Goal: Transaction & Acquisition: Subscribe to service/newsletter

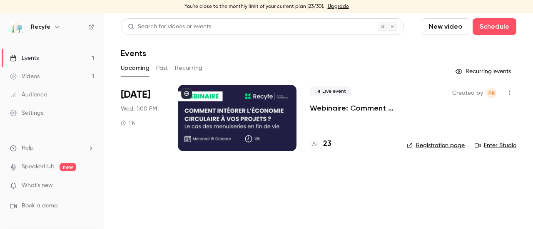
click at [338, 109] on p "Webinaire: Comment intégrer l'économie circulaire dans vos projets ?" at bounding box center [352, 108] width 84 height 10
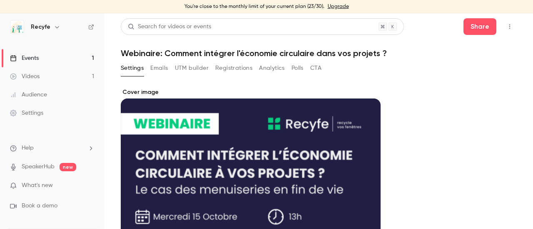
click at [218, 68] on button "Registrations" at bounding box center [233, 68] width 37 height 13
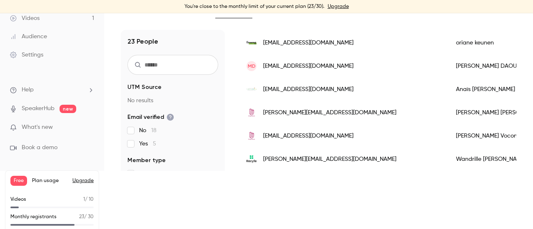
scroll to position [69, 0]
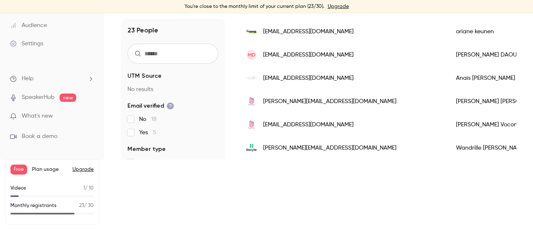
click at [78, 171] on button "Upgrade" at bounding box center [82, 169] width 21 height 7
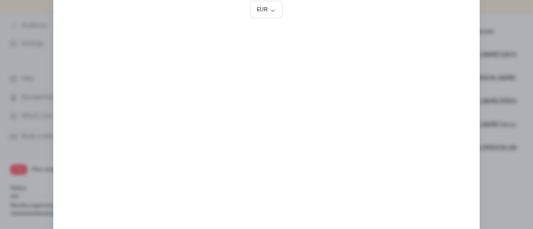
click at [491, 20] on div at bounding box center [266, 114] width 533 height 229
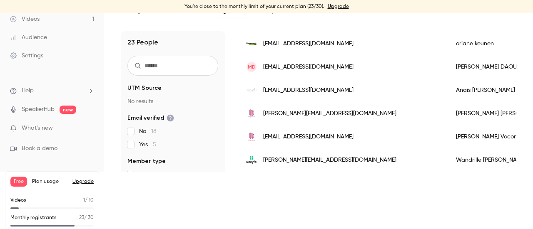
scroll to position [69, 0]
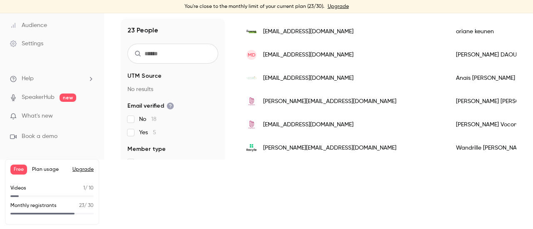
click at [79, 170] on button "Upgrade" at bounding box center [82, 169] width 21 height 7
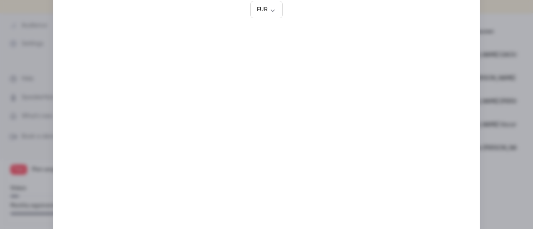
click at [489, 29] on div at bounding box center [266, 114] width 533 height 229
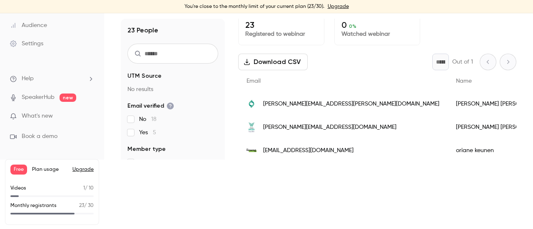
scroll to position [0, 0]
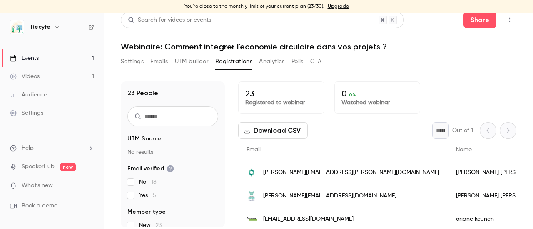
scroll to position [10, 0]
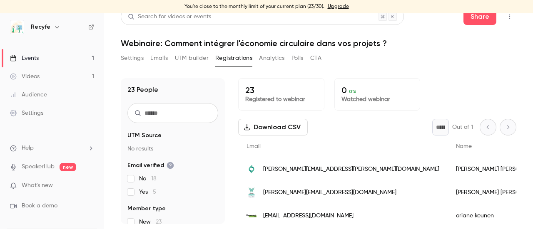
click at [341, 7] on link "Upgrade" at bounding box center [338, 6] width 21 height 7
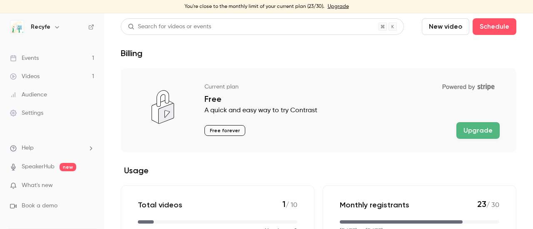
click at [468, 136] on button "Upgrade" at bounding box center [477, 130] width 43 height 17
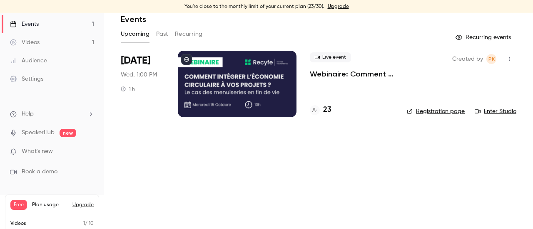
scroll to position [69, 0]
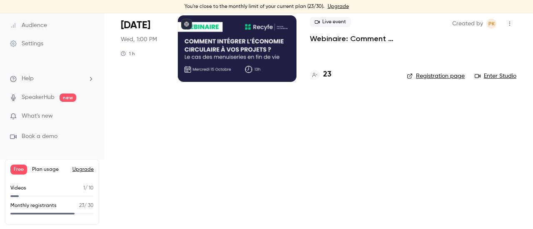
click at [50, 169] on span "Plan usage" at bounding box center [49, 169] width 35 height 7
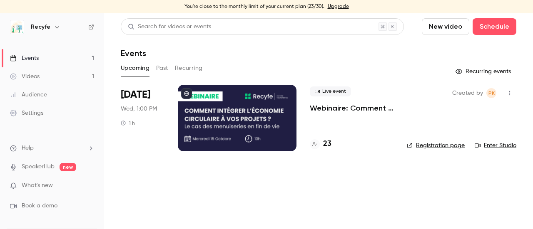
click at [38, 115] on div "Settings" at bounding box center [26, 113] width 33 height 8
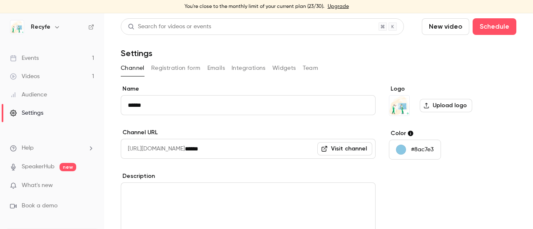
scroll to position [69, 0]
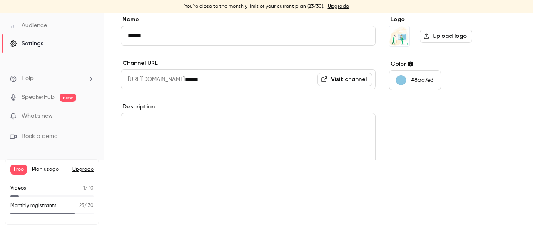
click at [81, 168] on button "Upgrade" at bounding box center [82, 169] width 21 height 7
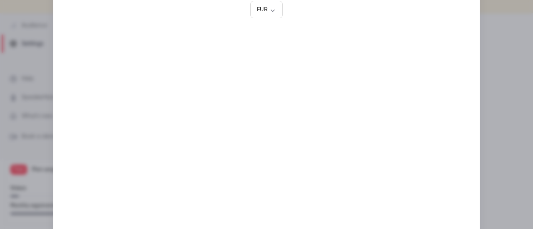
click at [491, 35] on div at bounding box center [266, 114] width 533 height 229
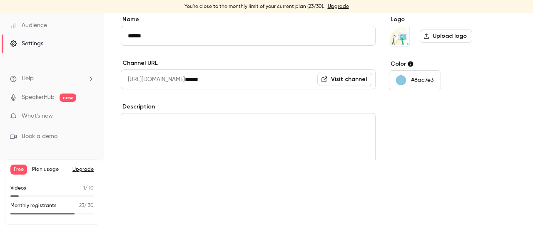
scroll to position [0, 0]
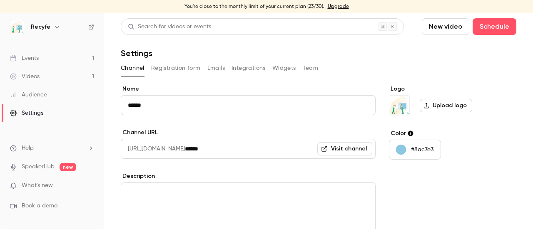
click at [329, 7] on link "Upgrade" at bounding box center [338, 6] width 21 height 7
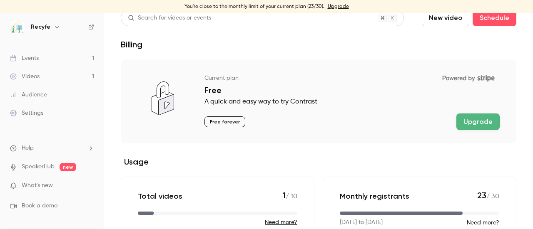
scroll to position [24, 0]
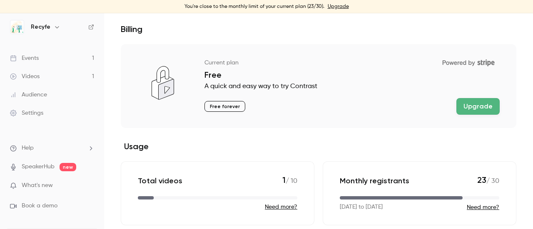
click at [473, 208] on button "Need more?" at bounding box center [483, 208] width 32 height 8
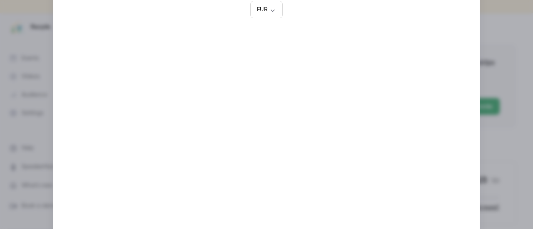
click at [491, 44] on div at bounding box center [266, 114] width 533 height 229
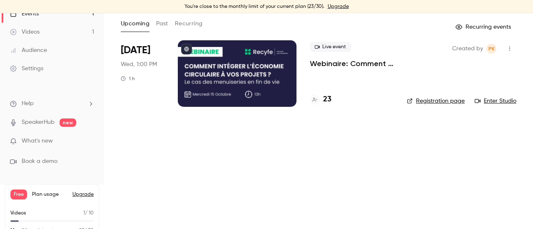
scroll to position [69, 0]
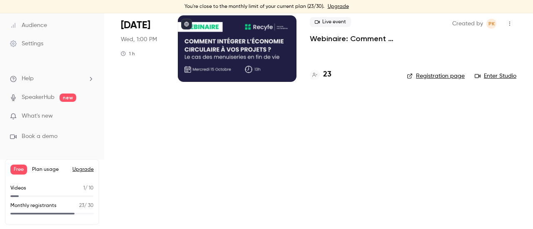
click at [60, 76] on li "Help" at bounding box center [52, 78] width 84 height 9
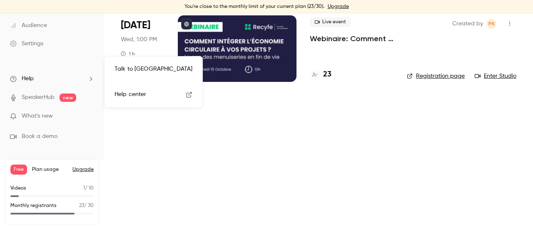
click at [60, 61] on div at bounding box center [266, 114] width 533 height 229
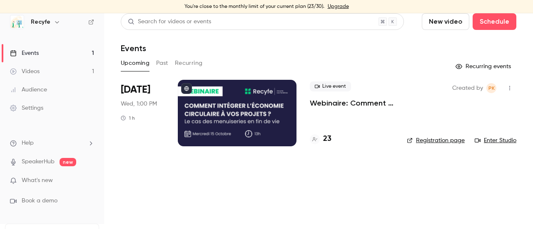
scroll to position [0, 0]
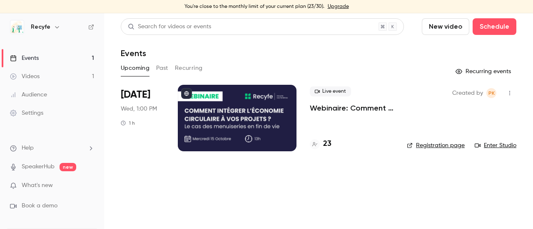
click at [55, 27] on icon "button" at bounding box center [57, 27] width 7 height 7
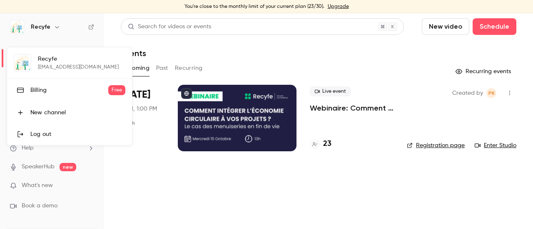
click at [67, 86] on div "Billing" at bounding box center [69, 90] width 78 height 8
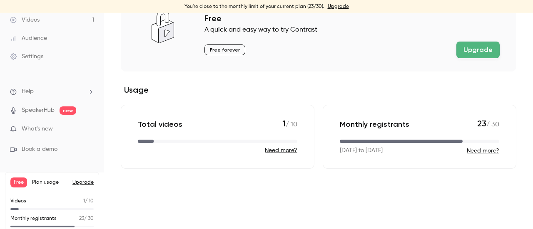
scroll to position [69, 0]
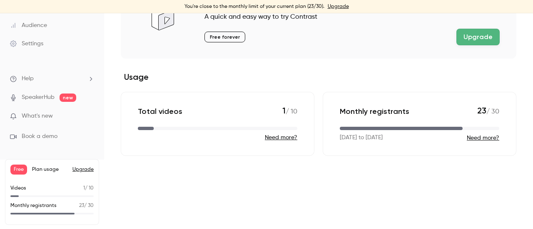
click at [467, 36] on button "Upgrade" at bounding box center [477, 37] width 43 height 17
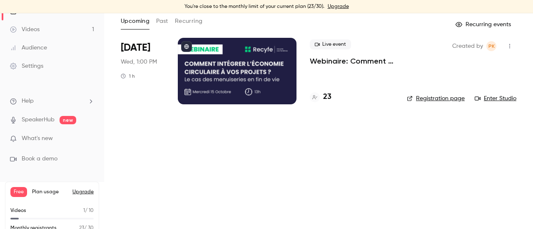
scroll to position [69, 0]
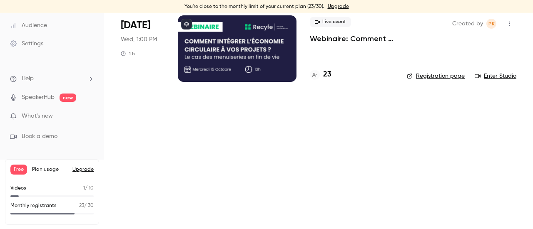
click at [87, 170] on button "Upgrade" at bounding box center [82, 169] width 21 height 7
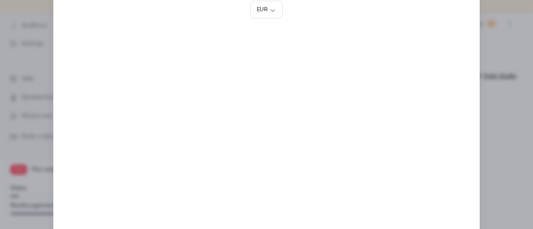
click at [20, 102] on div at bounding box center [266, 114] width 533 height 229
